Goal: Navigation & Orientation: Find specific page/section

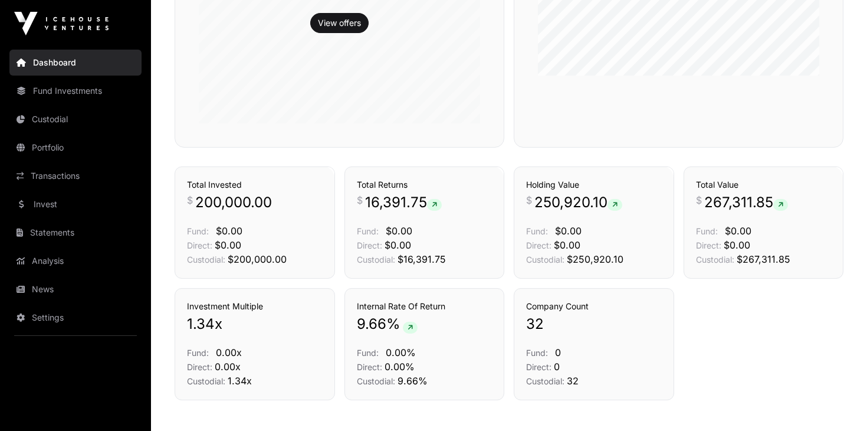
scroll to position [312, 0]
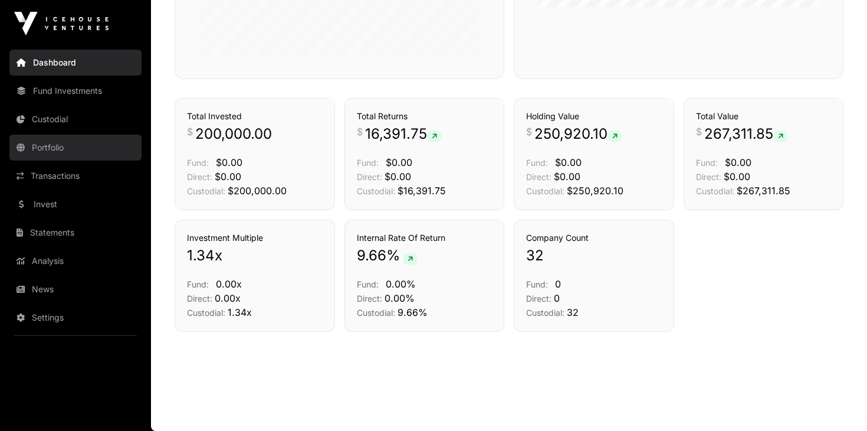
click at [30, 142] on link "Portfolio" at bounding box center [75, 148] width 132 height 26
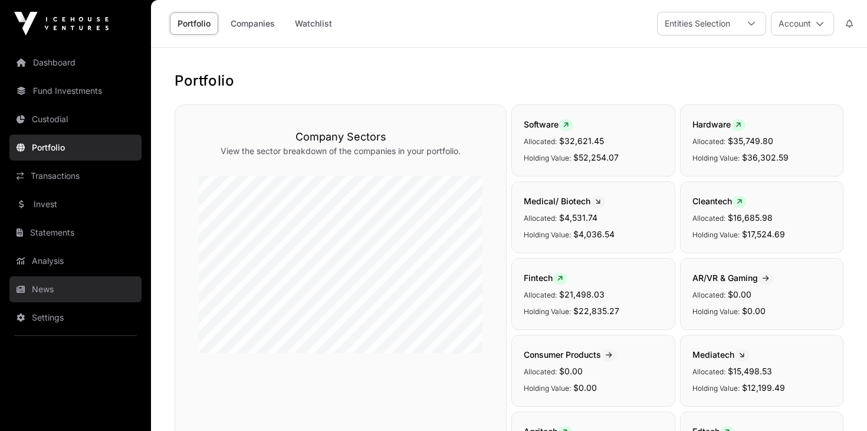
click at [18, 286] on icon at bounding box center [21, 289] width 8 height 8
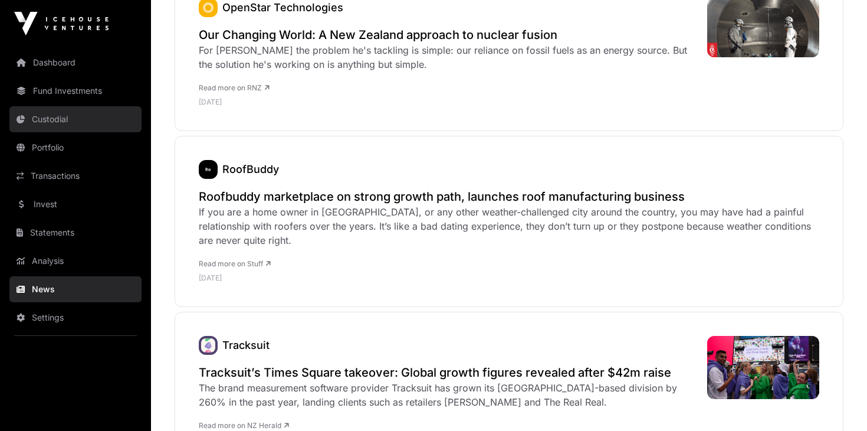
scroll to position [4060, 0]
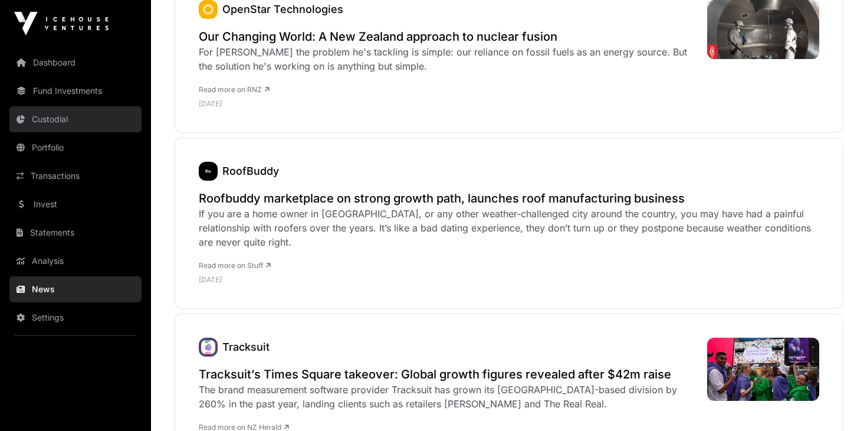
click at [32, 120] on link "Custodial" at bounding box center [75, 119] width 132 height 26
